Goal: Task Accomplishment & Management: Manage account settings

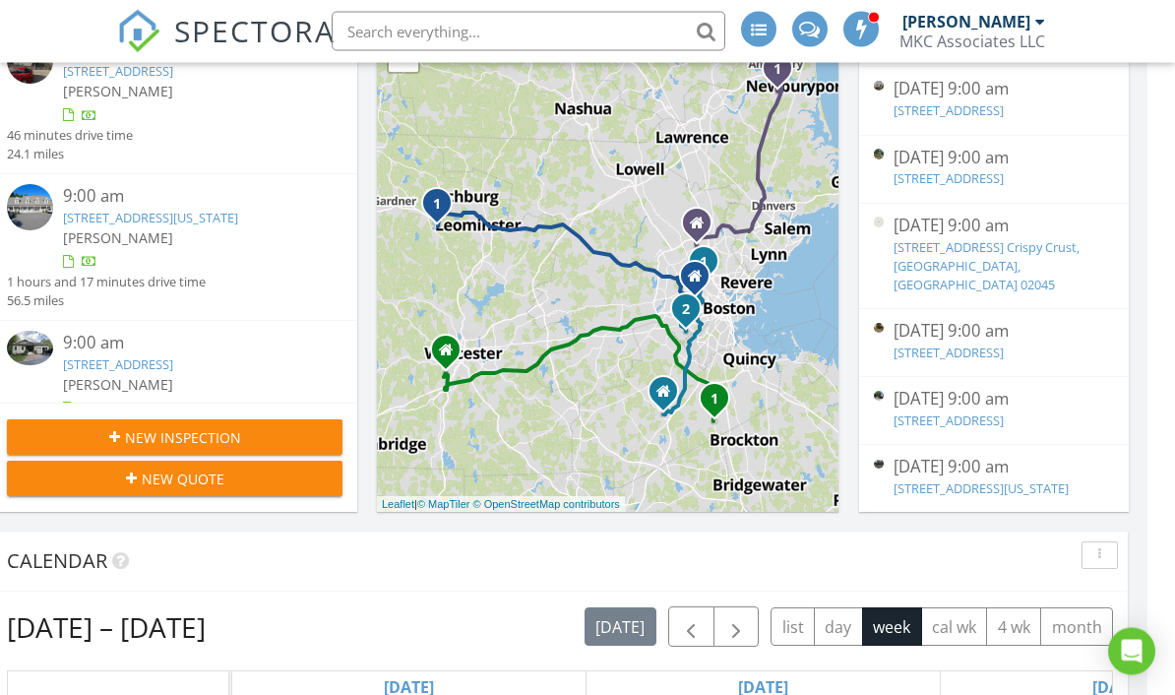
scroll to position [389, 0]
click at [989, 239] on link "690 Depot st. Crispy Crust, Easton, MA 02045" at bounding box center [987, 266] width 186 height 55
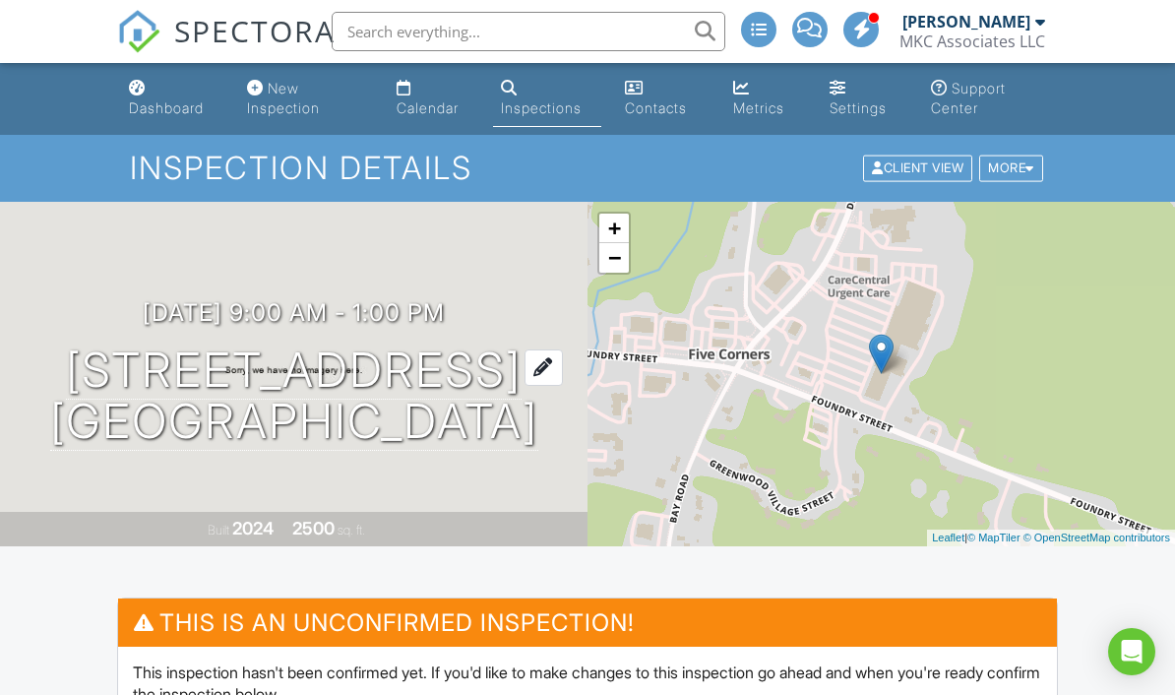
click at [140, 346] on h1 "690 Depot St. Crispy Crust Easton, MA 02045" at bounding box center [294, 396] width 488 height 104
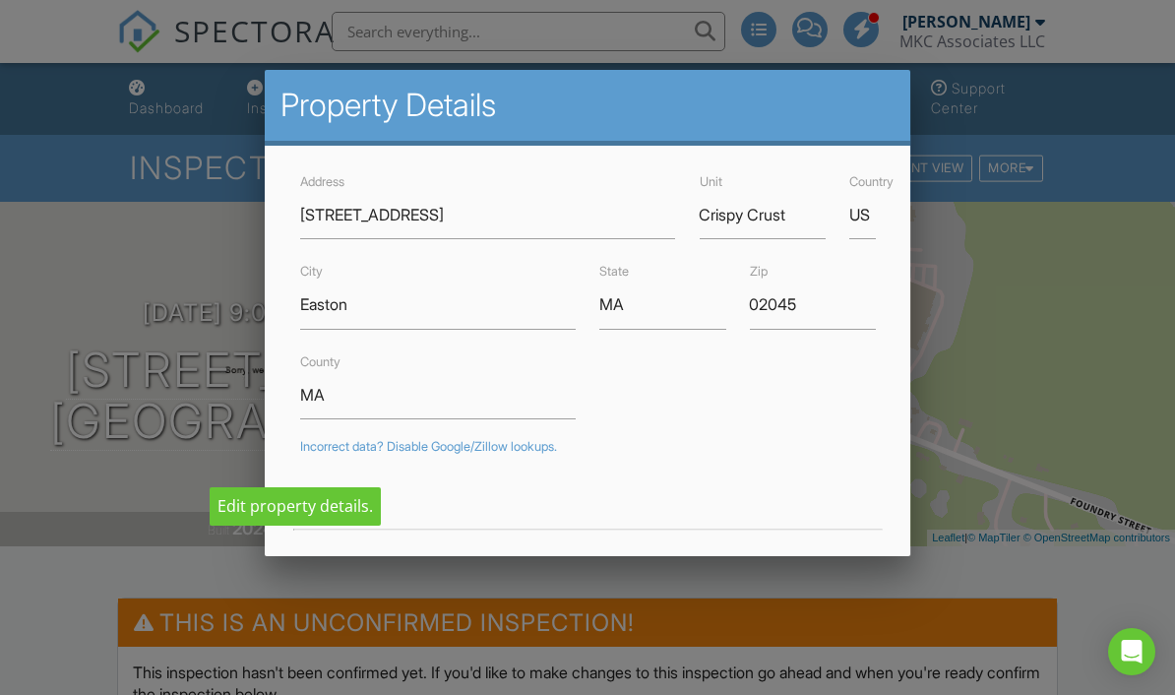
click at [137, 345] on div at bounding box center [587, 336] width 1175 height 869
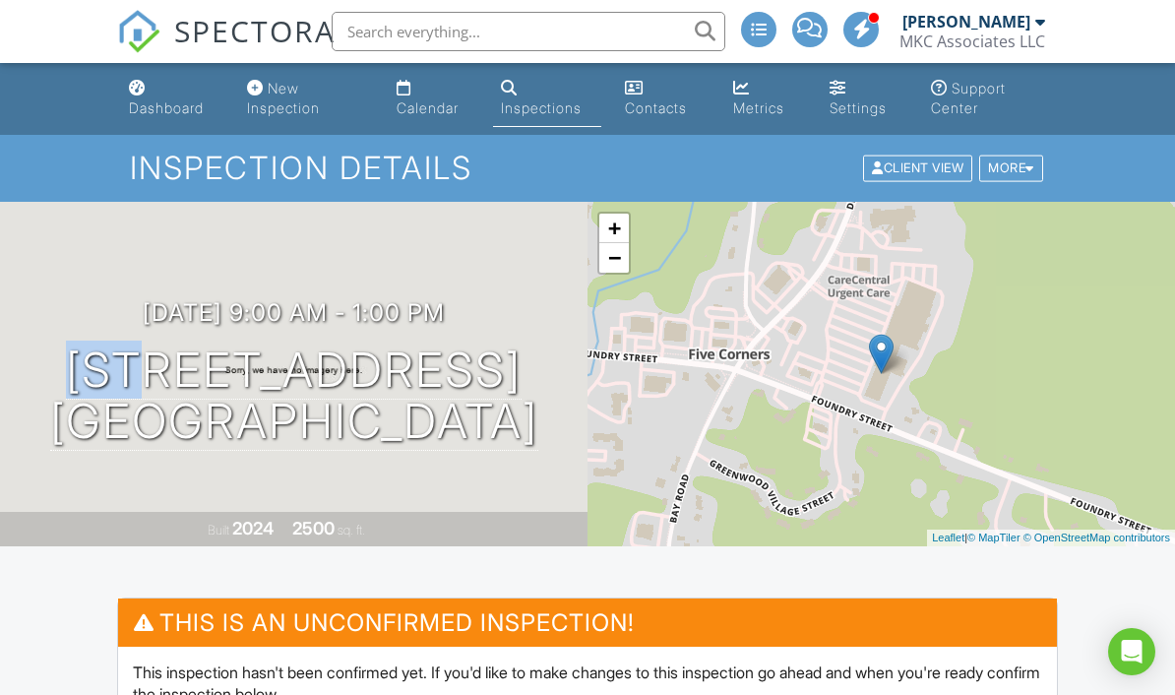
click at [1023, 33] on div "MKC Associates LLC" at bounding box center [972, 41] width 146 height 20
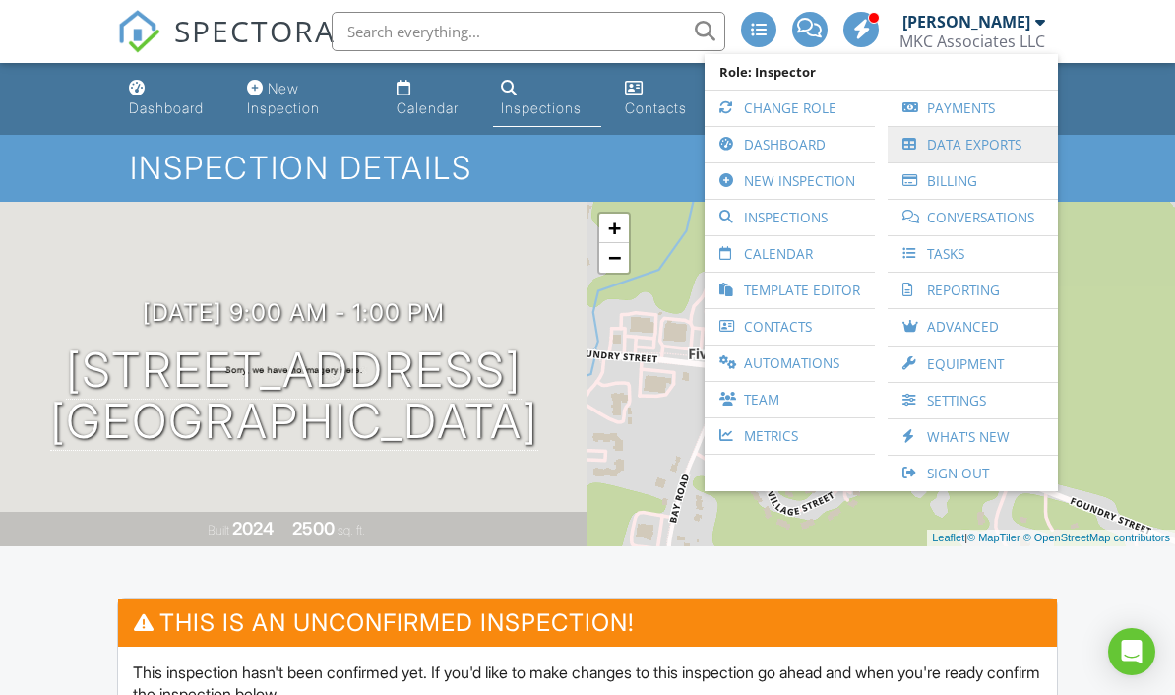
click at [1002, 147] on link "Data Exports" at bounding box center [972, 144] width 151 height 35
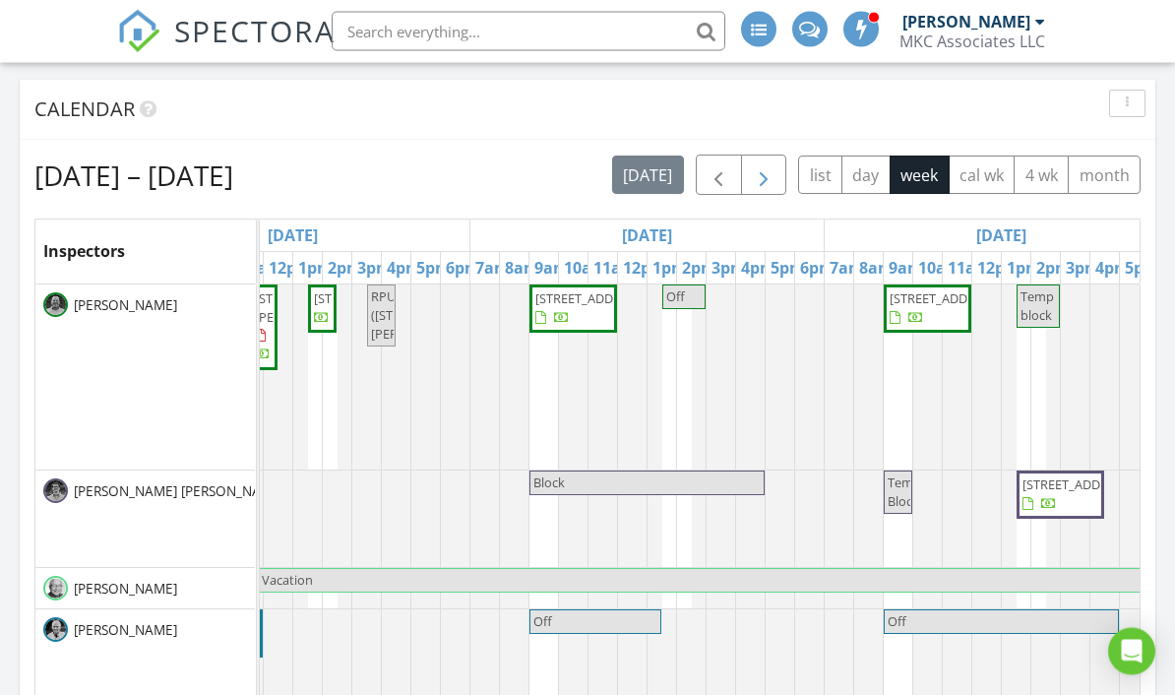
click at [779, 178] on button "button" at bounding box center [764, 175] width 46 height 40
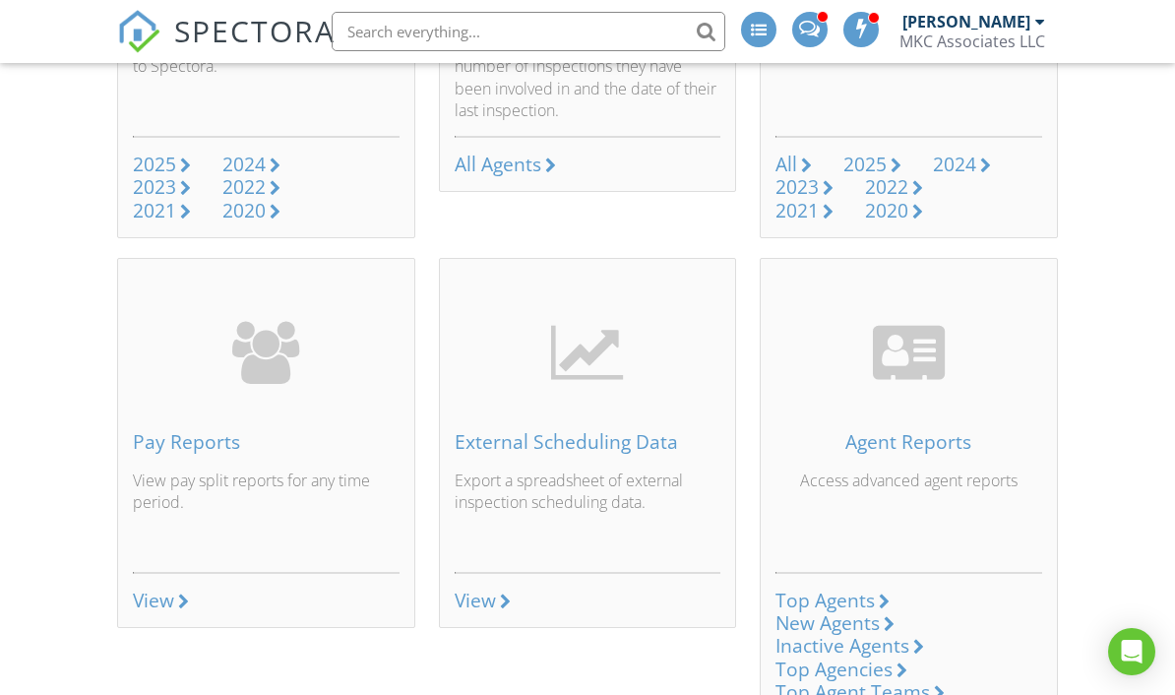
scroll to position [1315, 0]
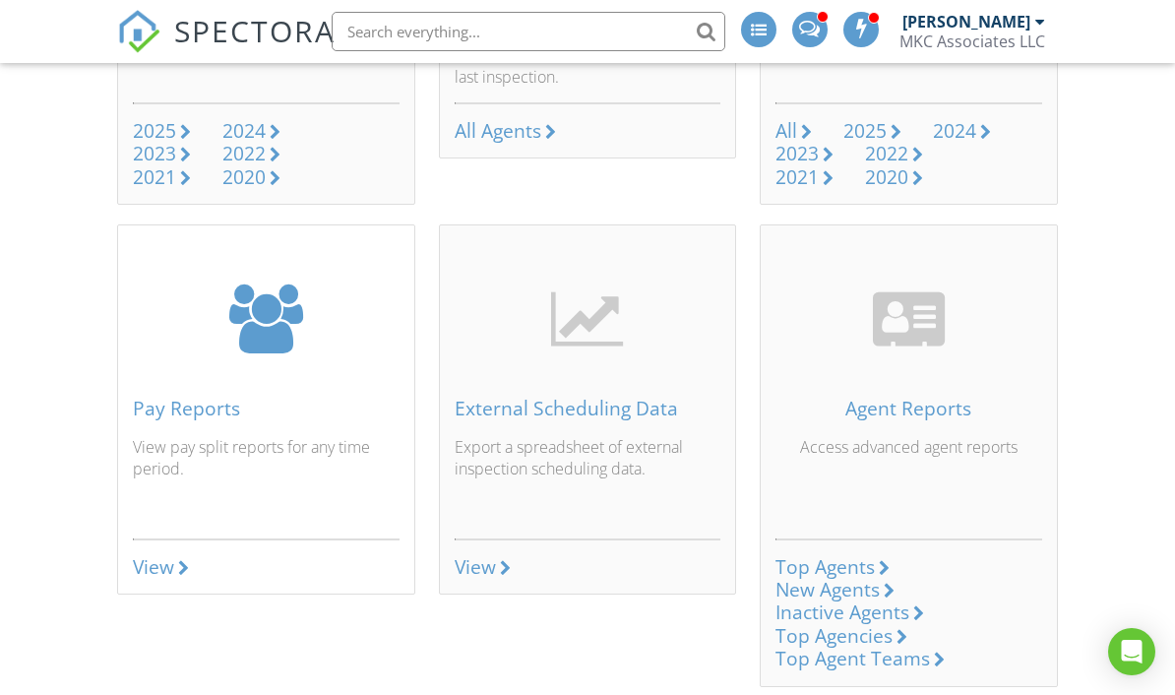
click at [156, 559] on div "View" at bounding box center [153, 567] width 41 height 22
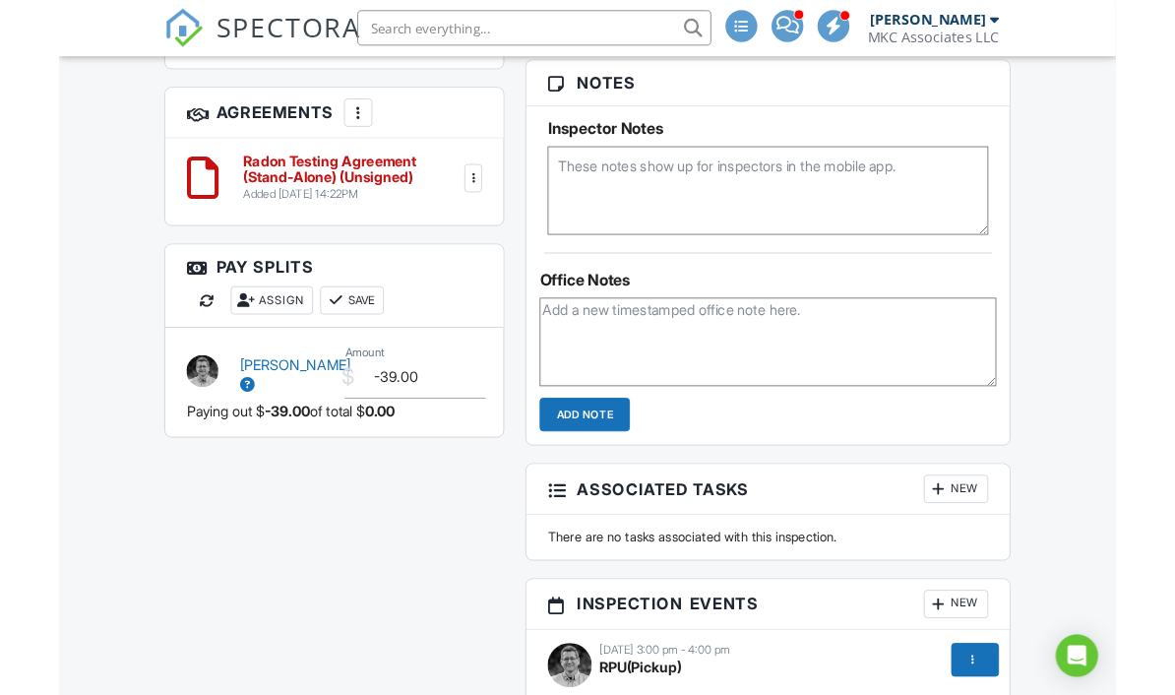
scroll to position [1523, 0]
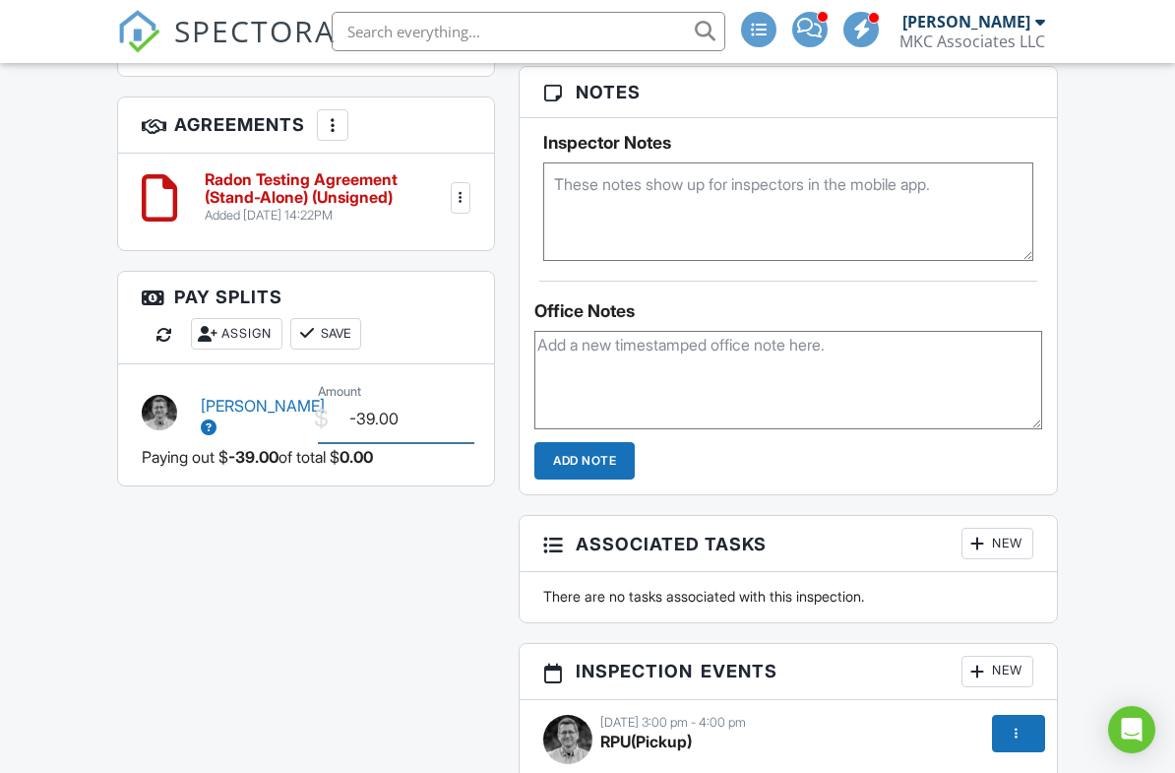
click at [420, 410] on input "-39.00" at bounding box center [396, 419] width 156 height 48
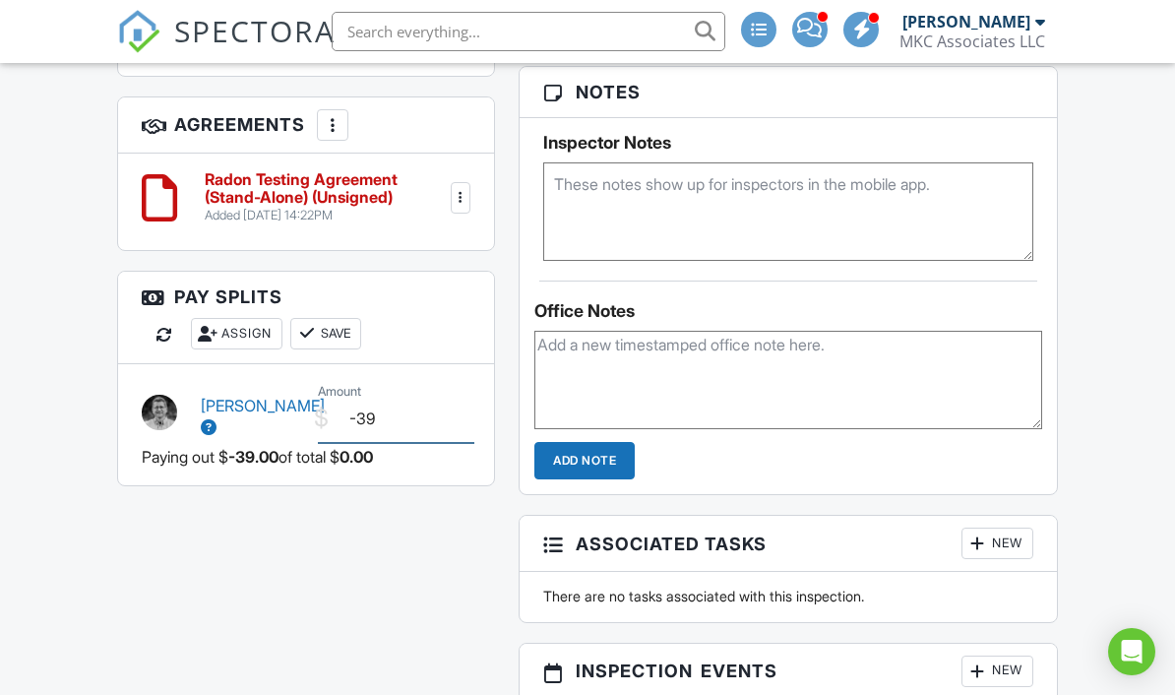
type input "-3"
type input "0.00"
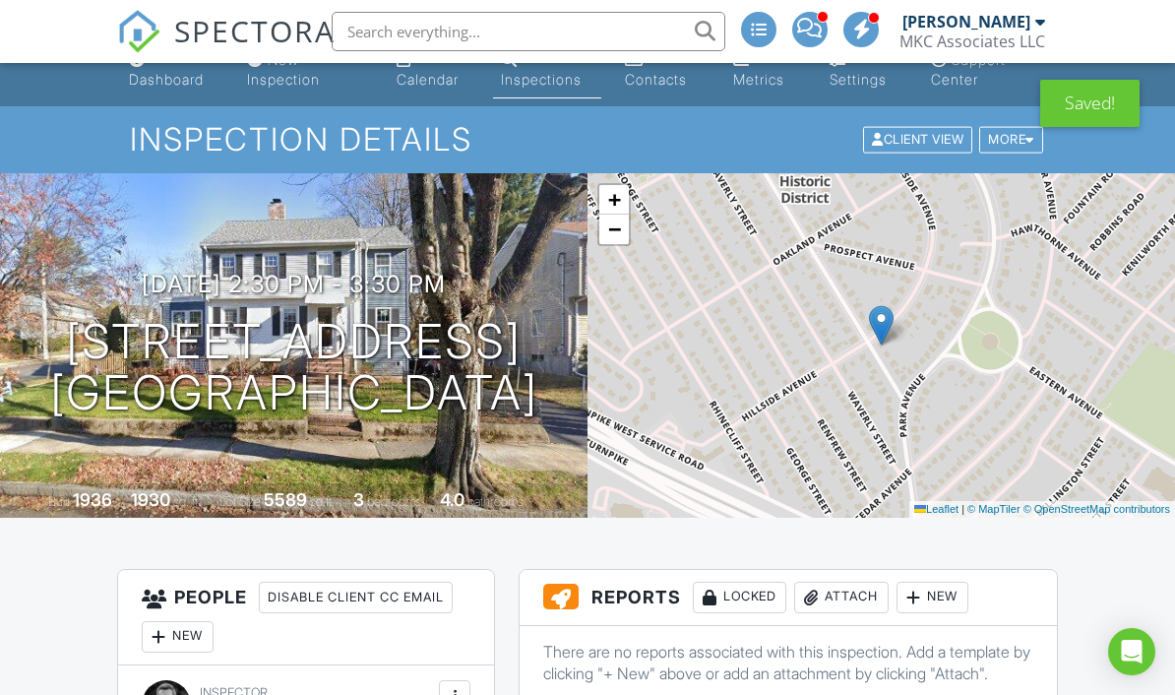
scroll to position [0, 0]
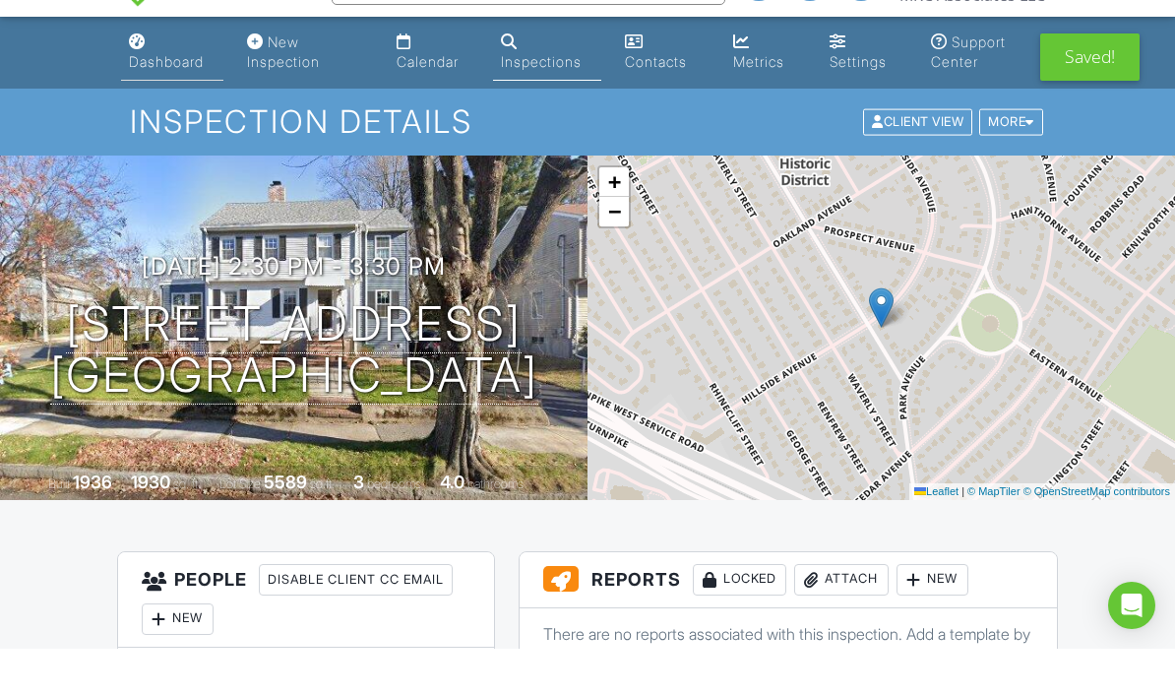
click at [167, 99] on div "Dashboard" at bounding box center [166, 107] width 75 height 17
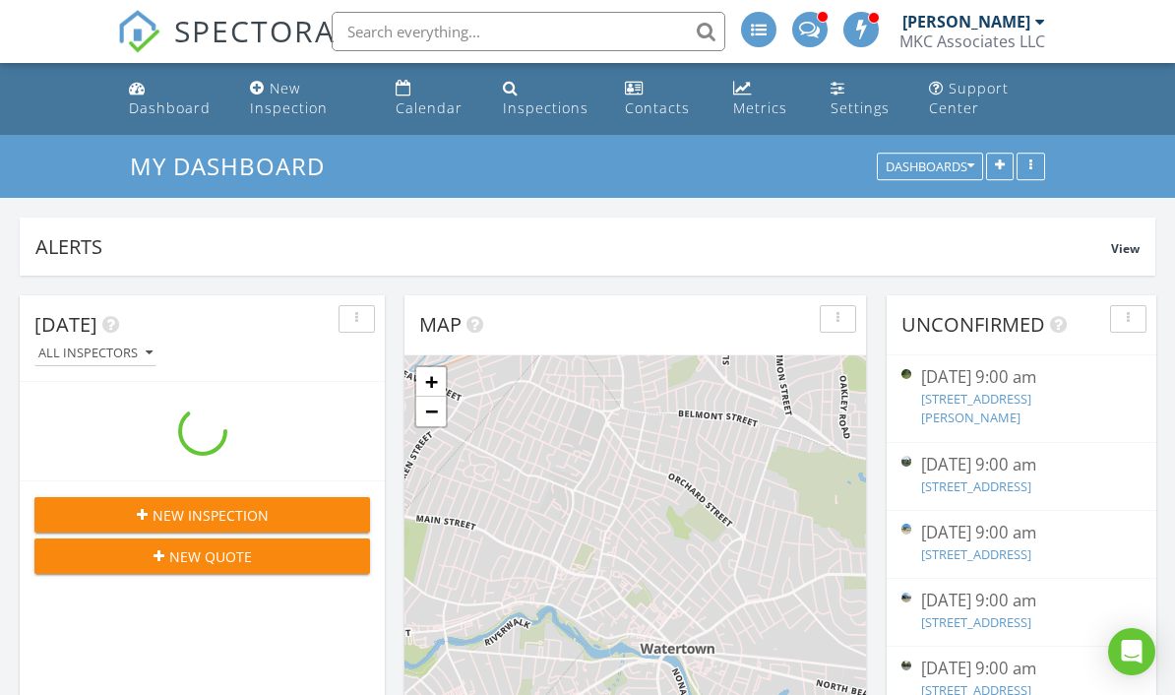
scroll to position [423, 365]
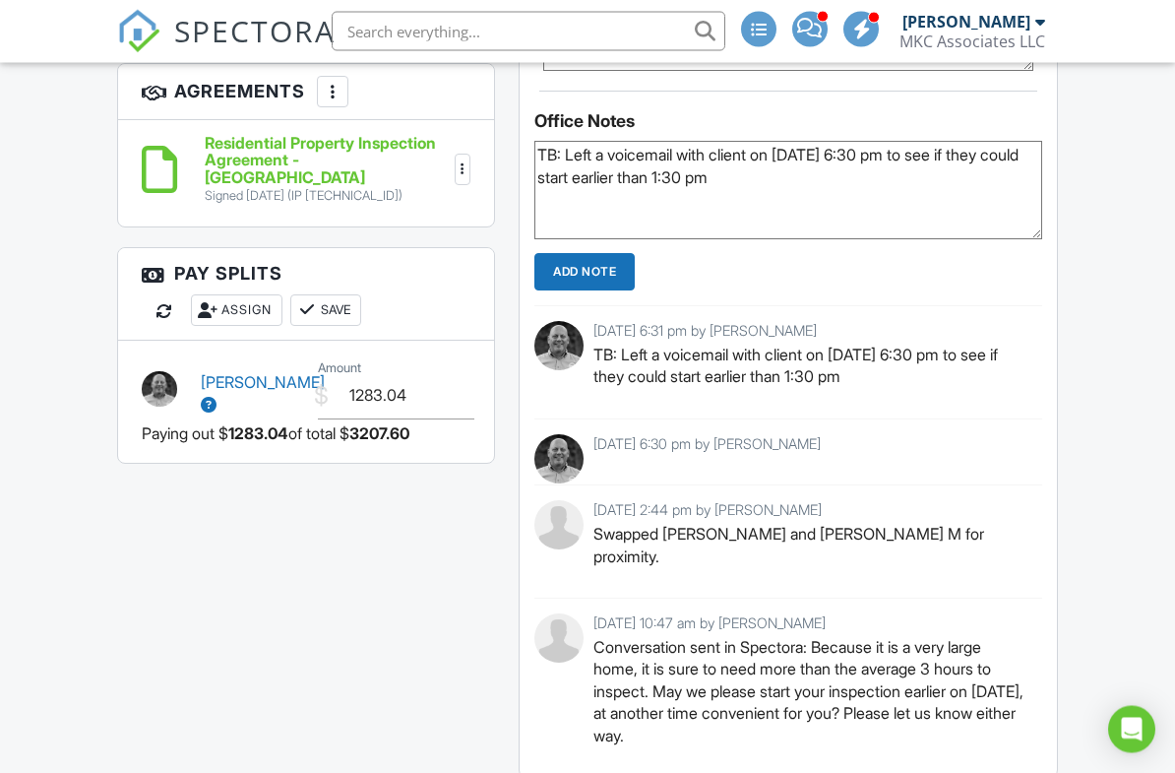
scroll to position [1924, 0]
click at [170, 321] on div at bounding box center [165, 311] width 20 height 20
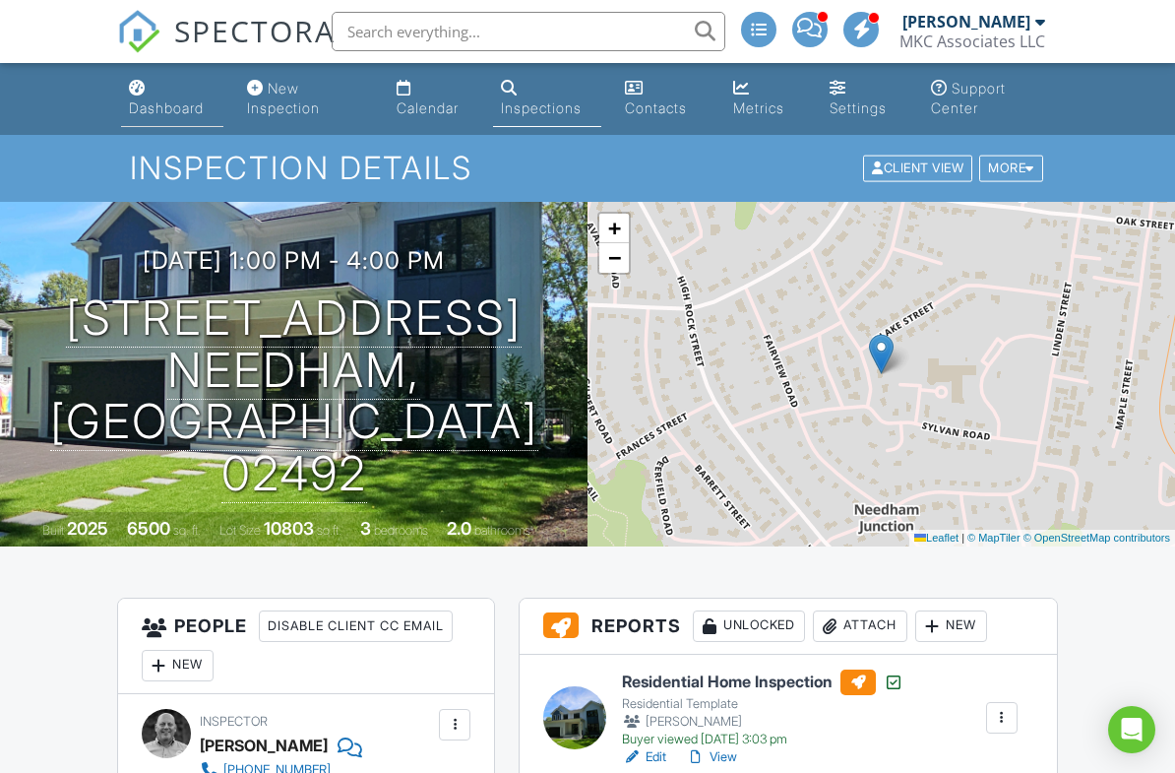
click at [161, 108] on div "Dashboard" at bounding box center [166, 107] width 75 height 17
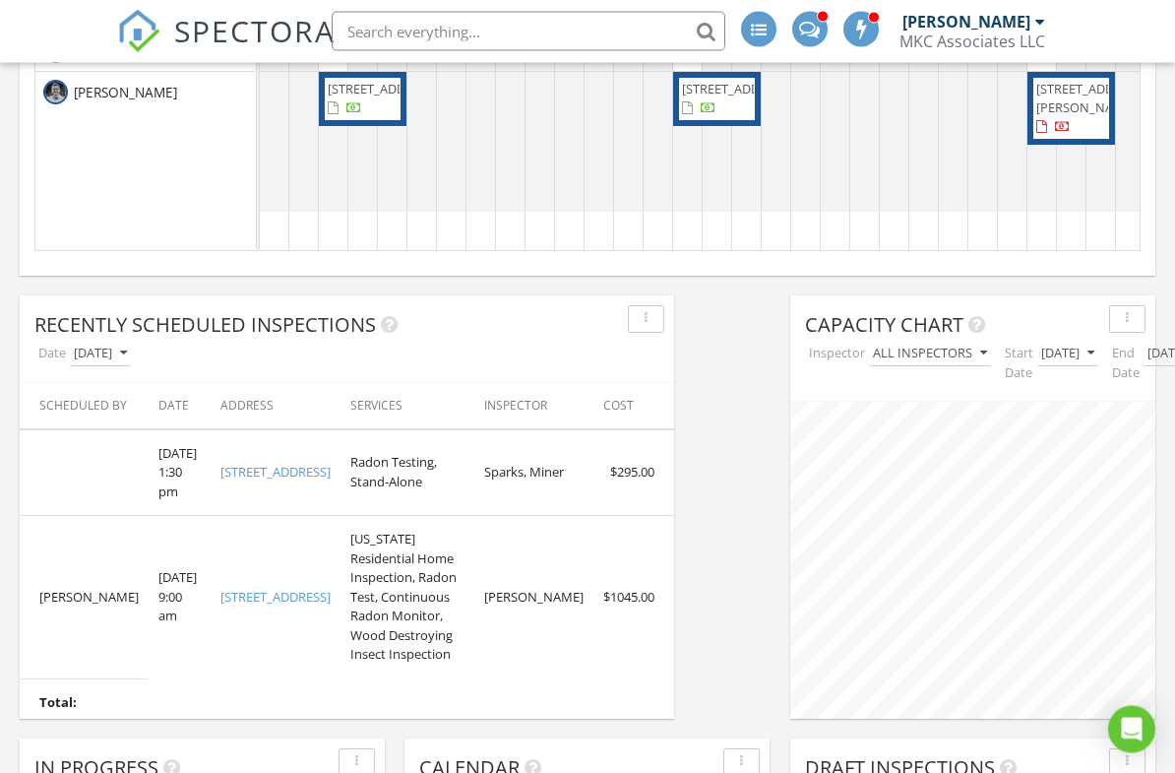
scroll to position [1575, 0]
